Goal: Information Seeking & Learning: Learn about a topic

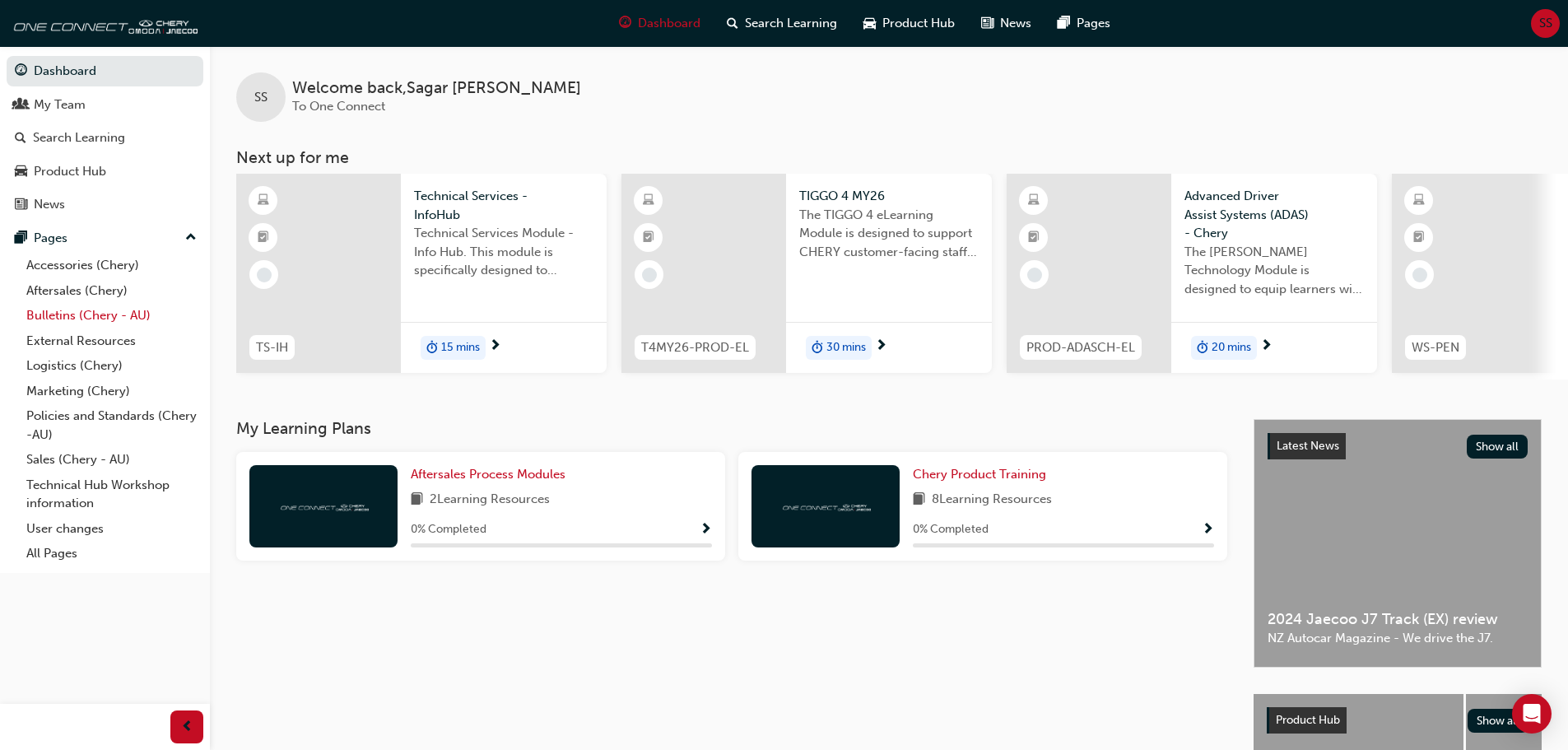
click at [101, 314] on link "Bulletins (Chery - AU)" at bounding box center [111, 316] width 183 height 25
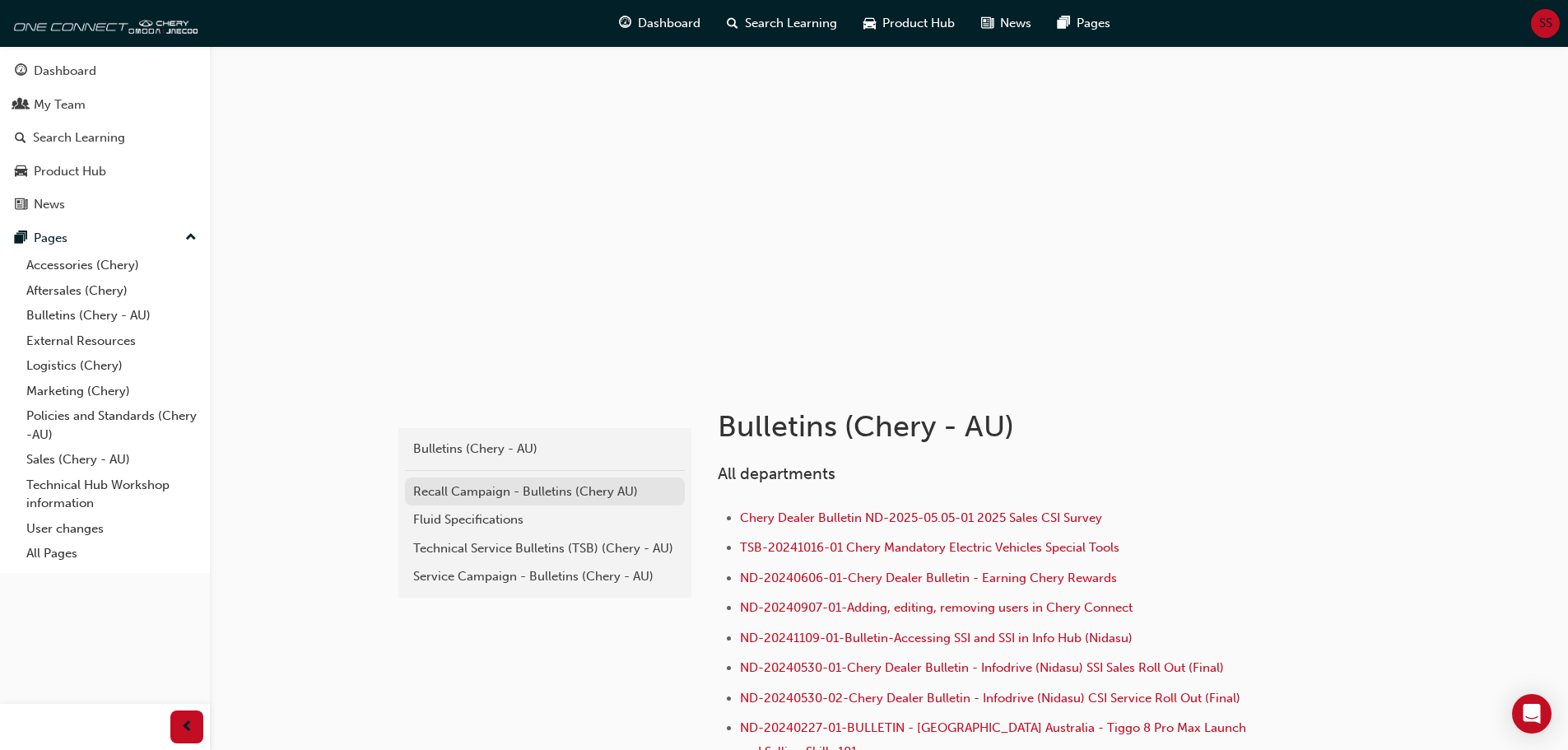
click at [542, 486] on div "Recall Campaign - Bulletins (Chery AU)" at bounding box center [545, 491] width 264 height 19
click at [557, 576] on div "Service Campaign - Bulletins (Chery - AU)" at bounding box center [545, 576] width 264 height 19
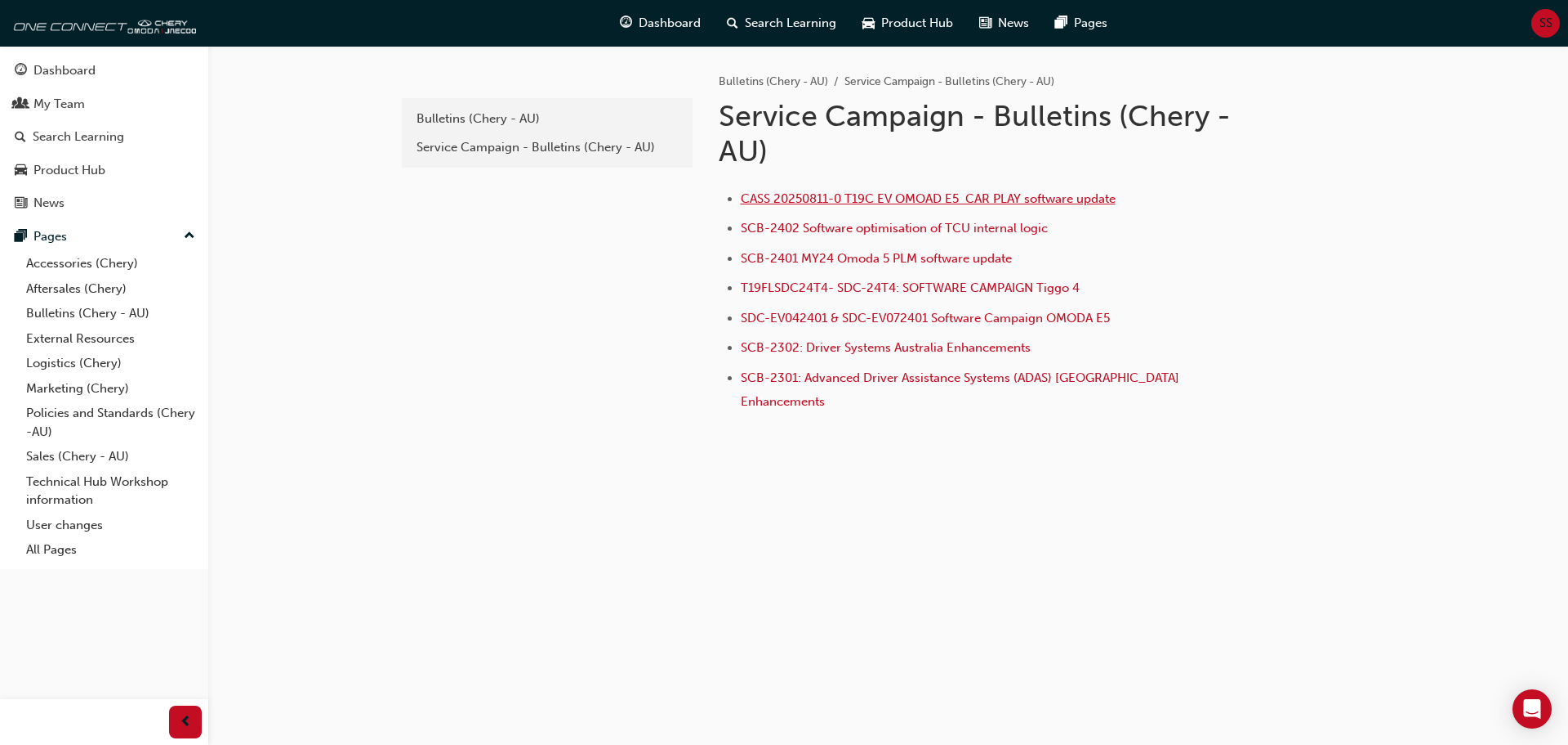
click at [1024, 199] on span "CASS 20250811-0 T19C EV OMOAD E5 CAR PLAY software update" at bounding box center [928, 198] width 375 height 14
